Goal: Information Seeking & Learning: Learn about a topic

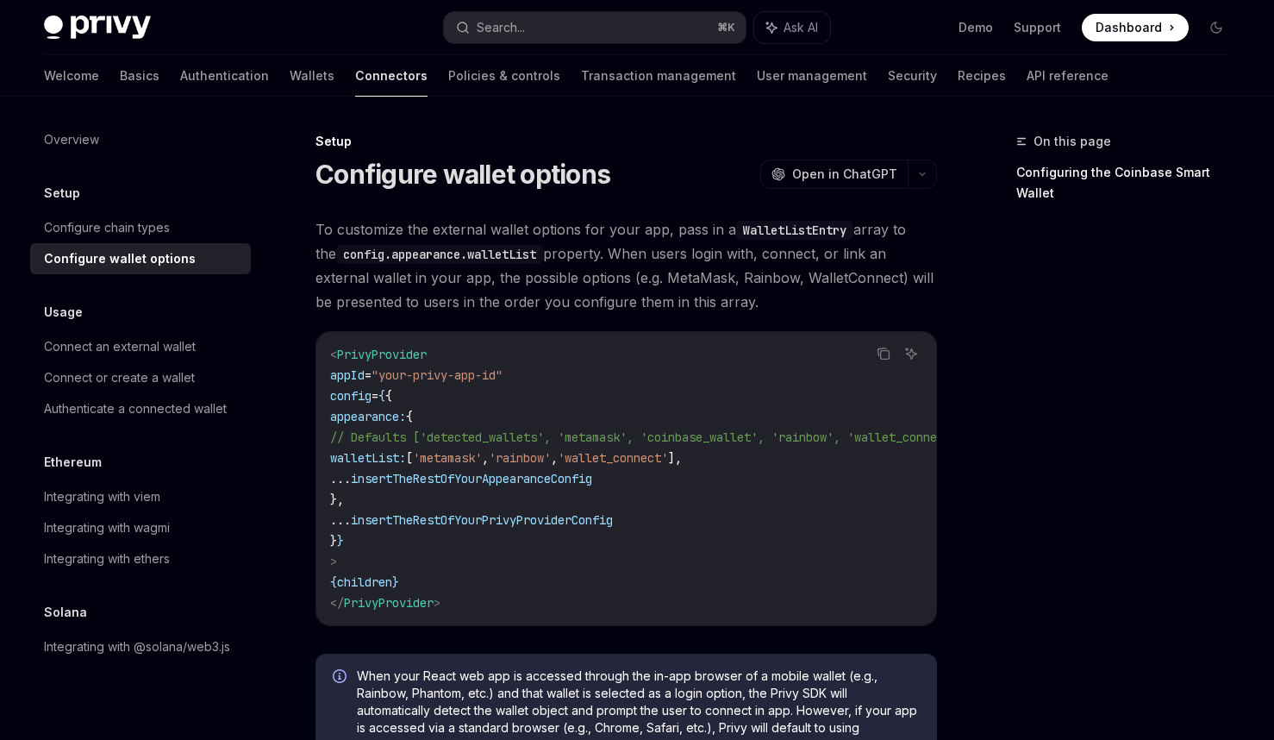
click at [83, 78] on div "Welcome Basics Authentication Wallets Connectors Policies & controls Transactio…" at bounding box center [576, 75] width 1065 height 41
click at [96, 24] on img at bounding box center [97, 28] width 107 height 24
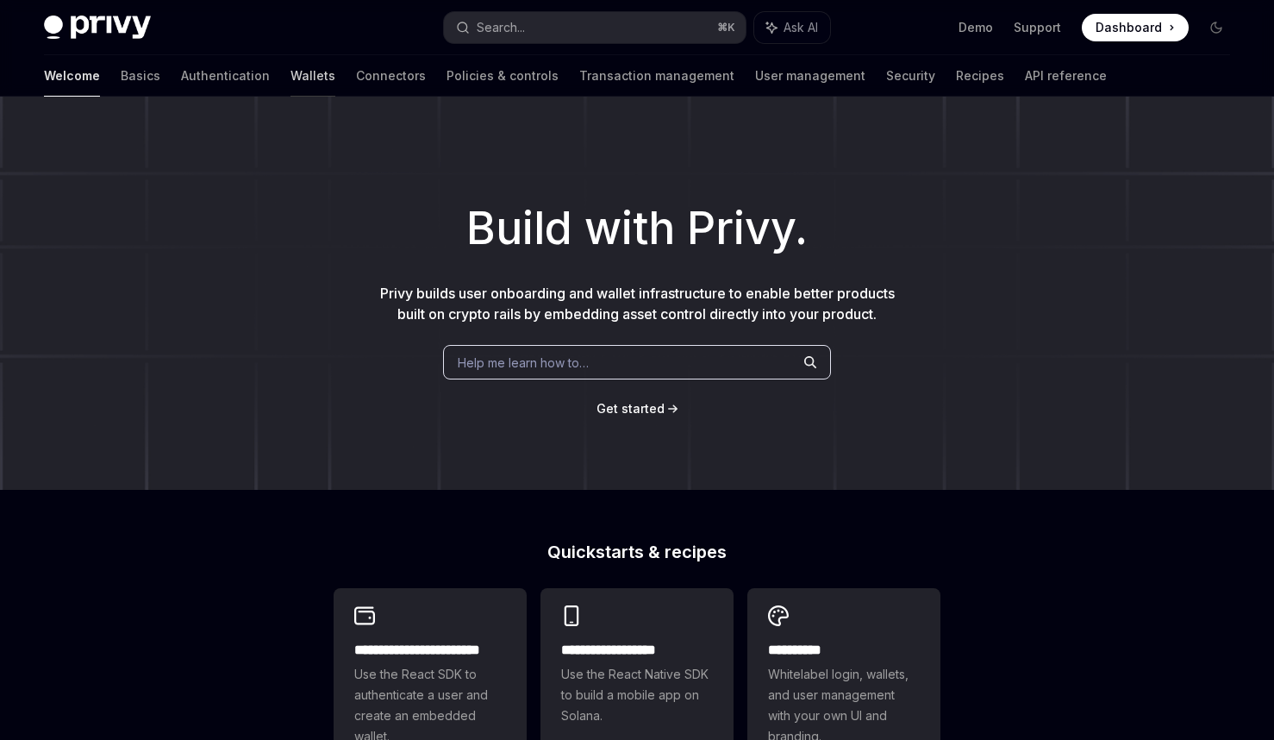
click at [291, 74] on link "Wallets" at bounding box center [313, 75] width 45 height 41
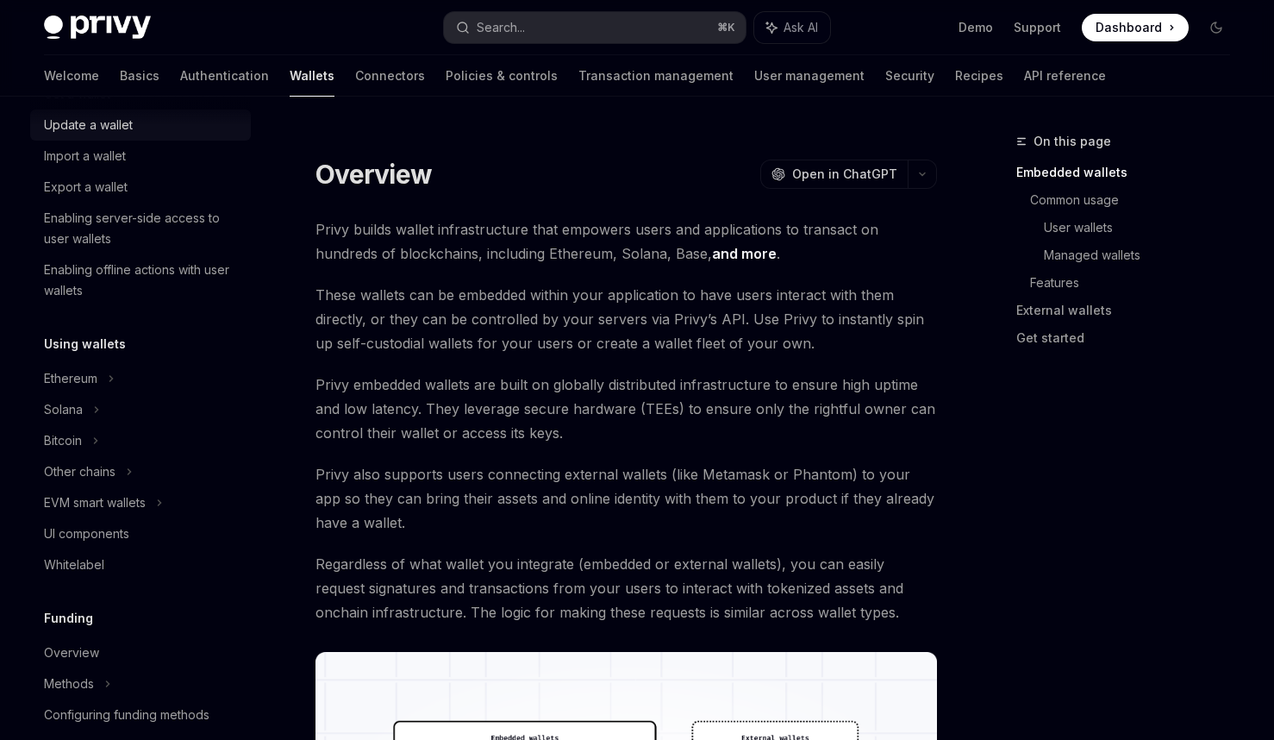
scroll to position [209, 0]
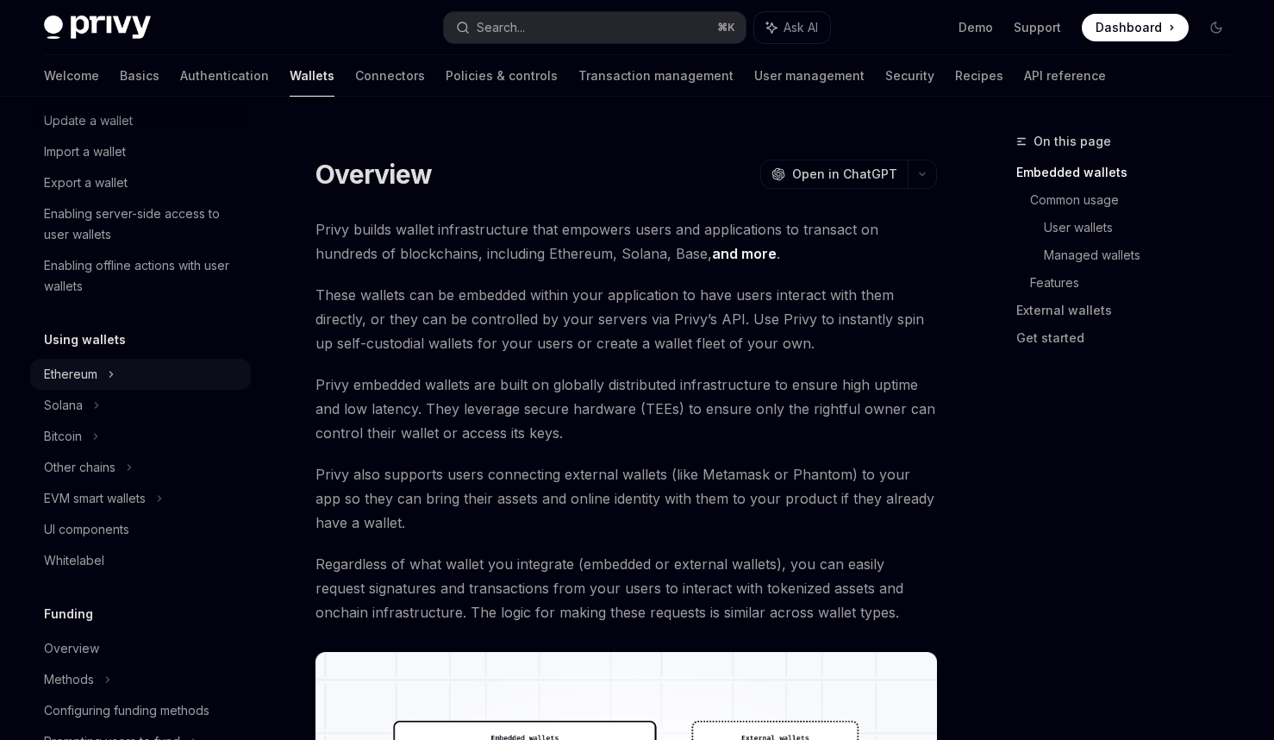
click at [167, 74] on div "Ethereum" at bounding box center [140, 58] width 221 height 31
type textarea "*"
